Goal: Navigation & Orientation: Go to known website

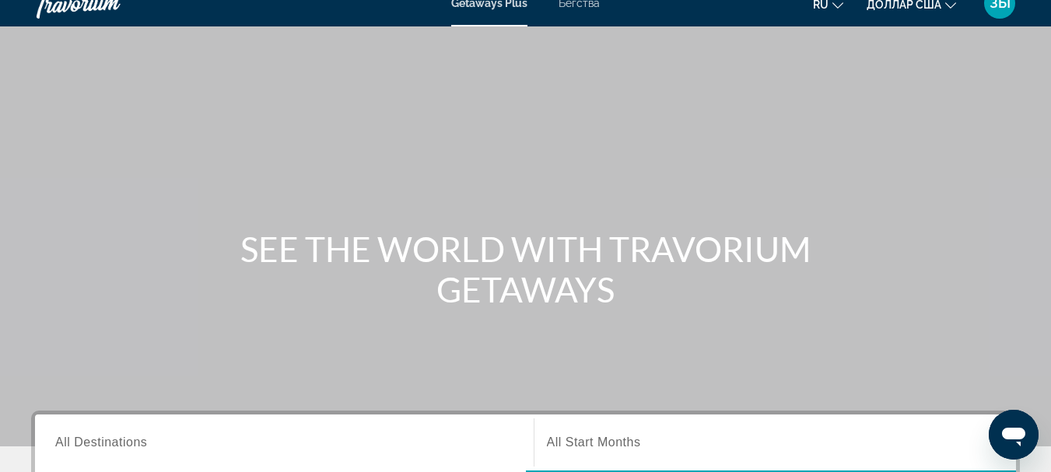
scroll to position [23, 0]
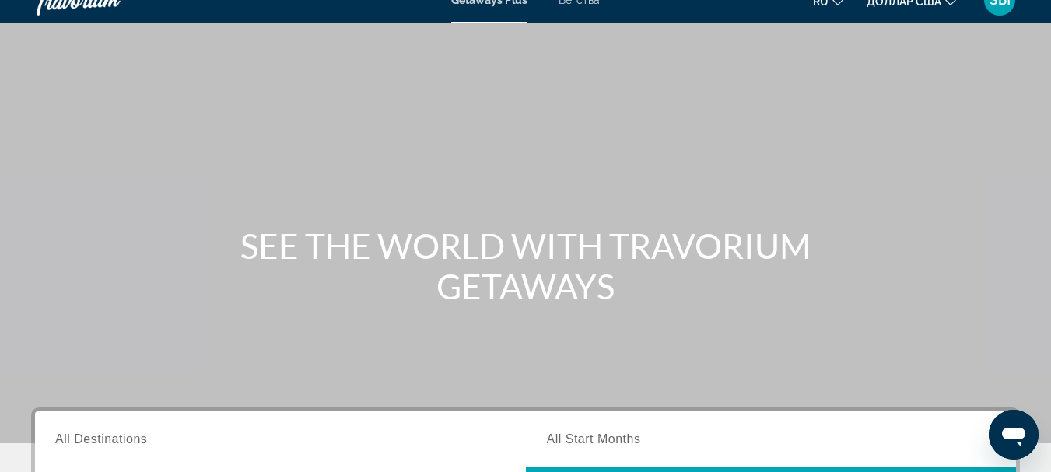
click at [1041, 223] on div "Основное содержание" at bounding box center [525, 210] width 1051 height 467
